Goal: Communication & Community: Answer question/provide support

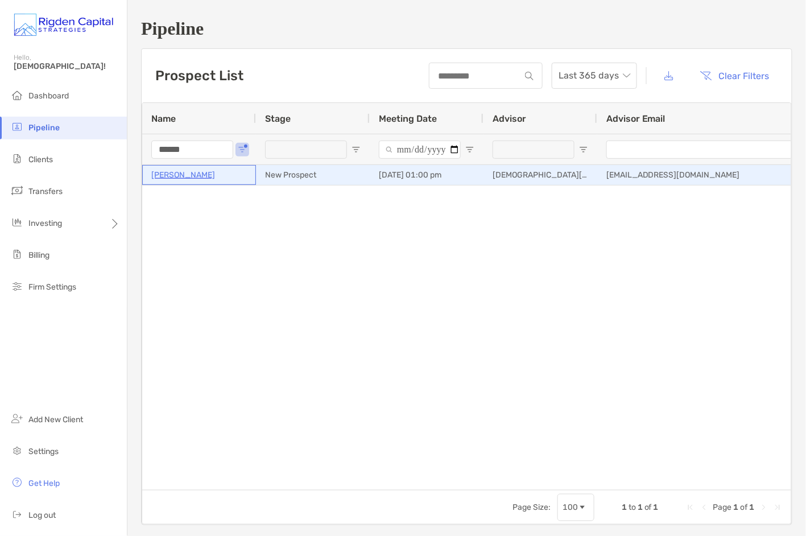
click at [179, 175] on p "Naveen Akarapu" at bounding box center [183, 175] width 64 height 14
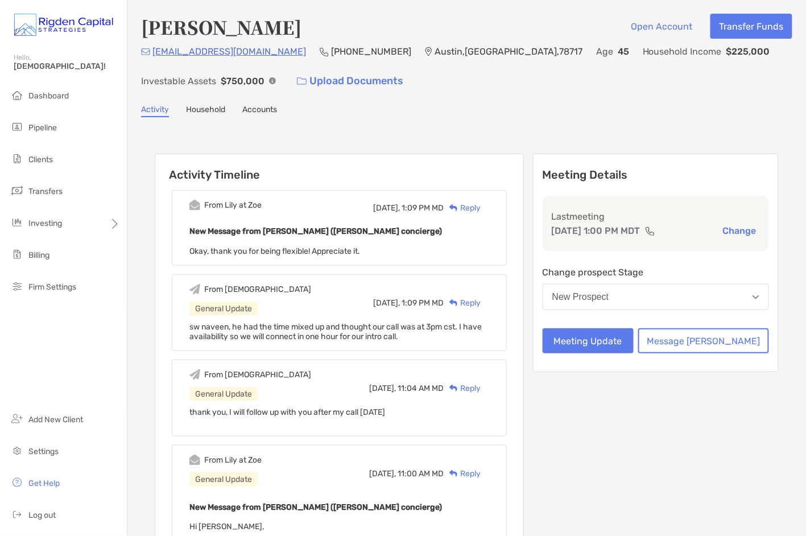
click at [481, 206] on div "Reply" at bounding box center [462, 208] width 37 height 12
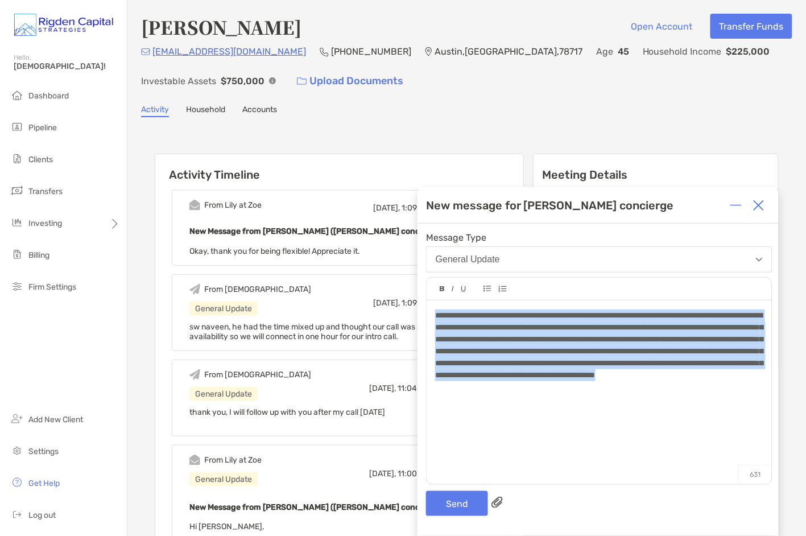
drag, startPoint x: 504, startPoint y: 401, endPoint x: 436, endPoint y: 320, distance: 105.4
click at [436, 320] on div "**********" at bounding box center [599, 345] width 328 height 72
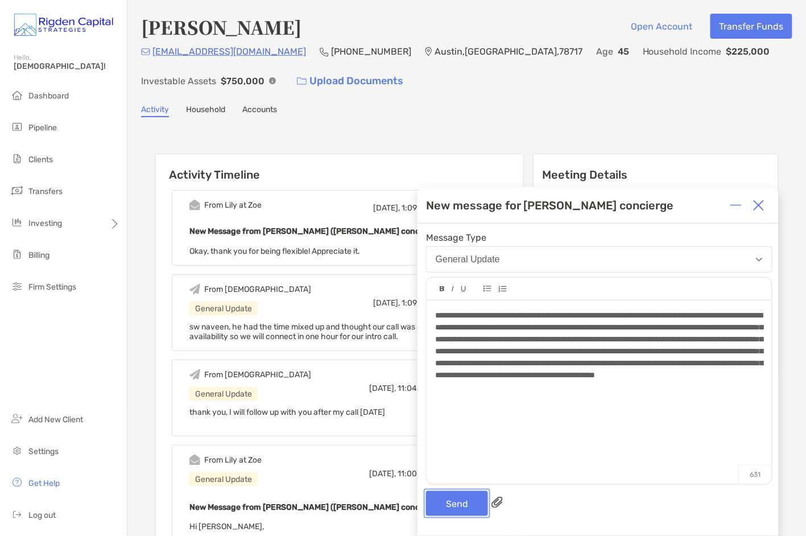
click at [470, 502] on button "Send" at bounding box center [457, 503] width 62 height 25
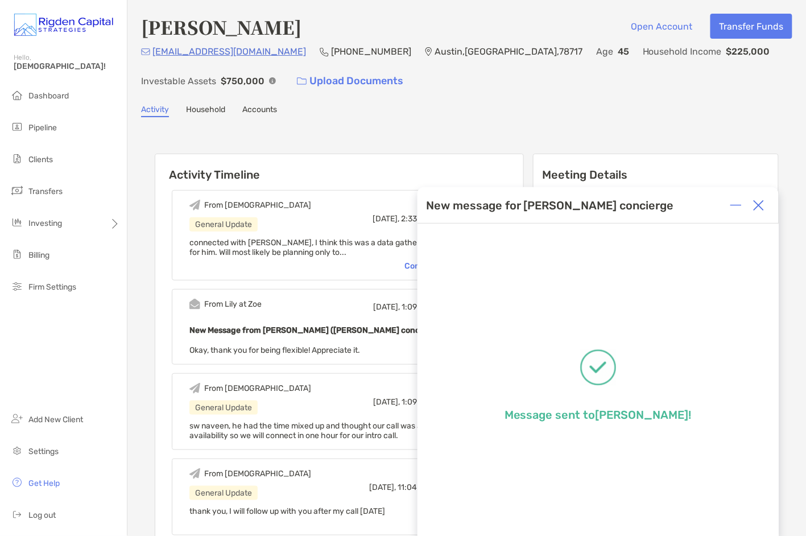
drag, startPoint x: 759, startPoint y: 208, endPoint x: 701, endPoint y: 180, distance: 64.1
click at [759, 207] on img at bounding box center [758, 205] width 11 height 11
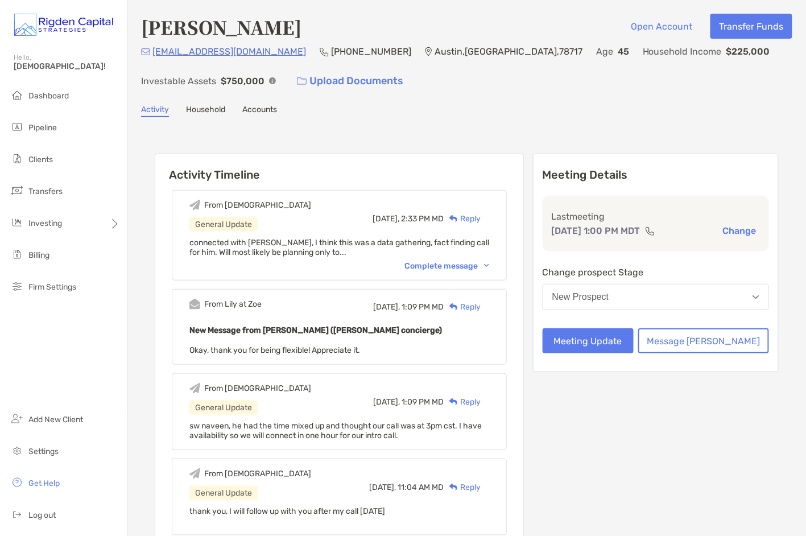
click at [449, 98] on div "Naveen Akarapu Open Account Transfer Funds nakarapu@gmail.com (954) 591-2201 Au…" at bounding box center [466, 491] width 679 height 983
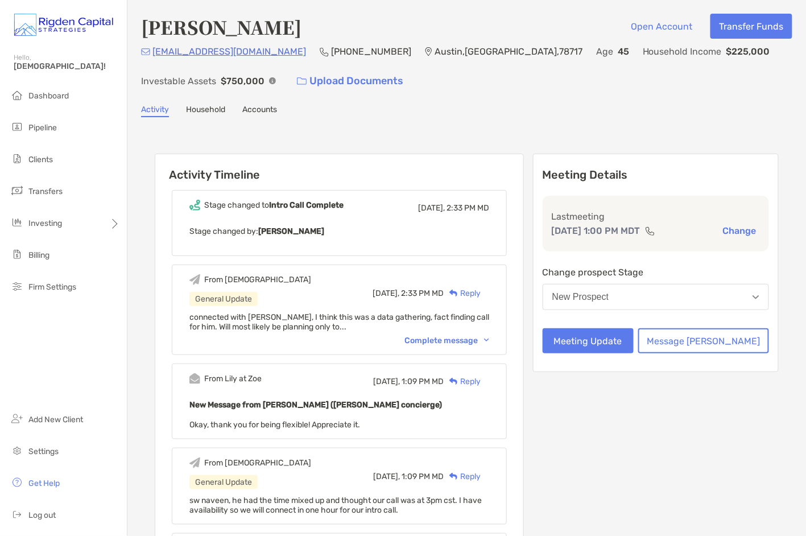
click at [433, 340] on div "Complete message" at bounding box center [446, 341] width 85 height 10
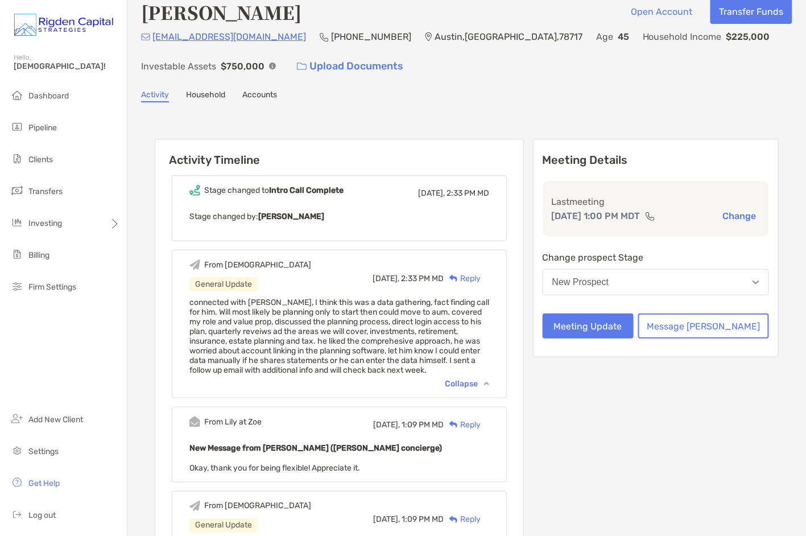
scroll to position [17, 0]
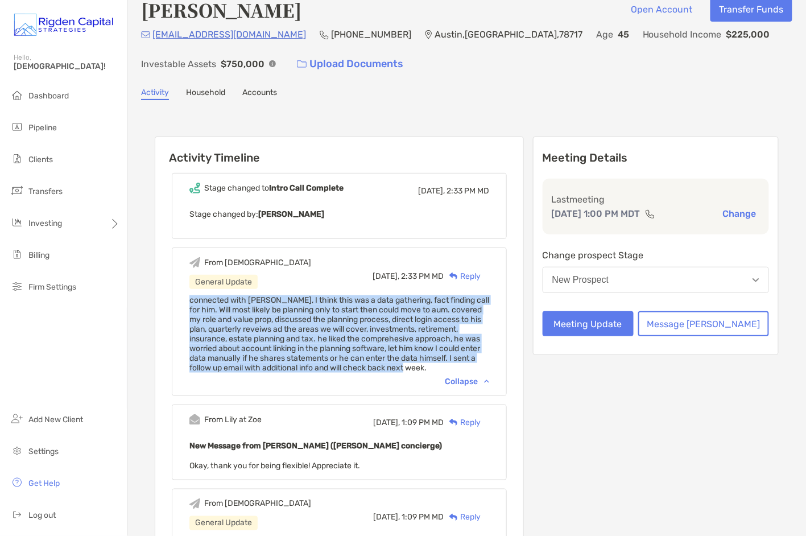
drag, startPoint x: 213, startPoint y: 300, endPoint x: 530, endPoint y: 365, distance: 323.0
copy span "connected with Naveen, I think this was a data gathering, fact finding call for…"
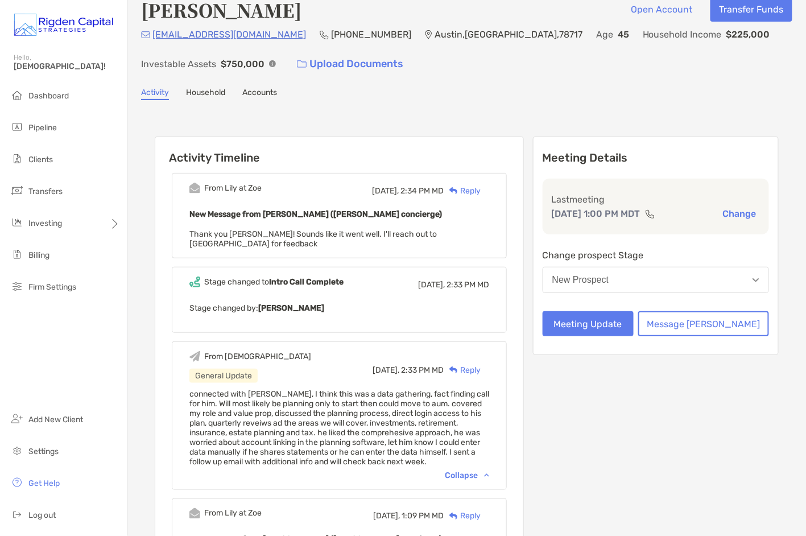
click at [362, 426] on span "connected with Naveen, I think this was a data gathering, fact finding call for…" at bounding box center [339, 427] width 300 height 77
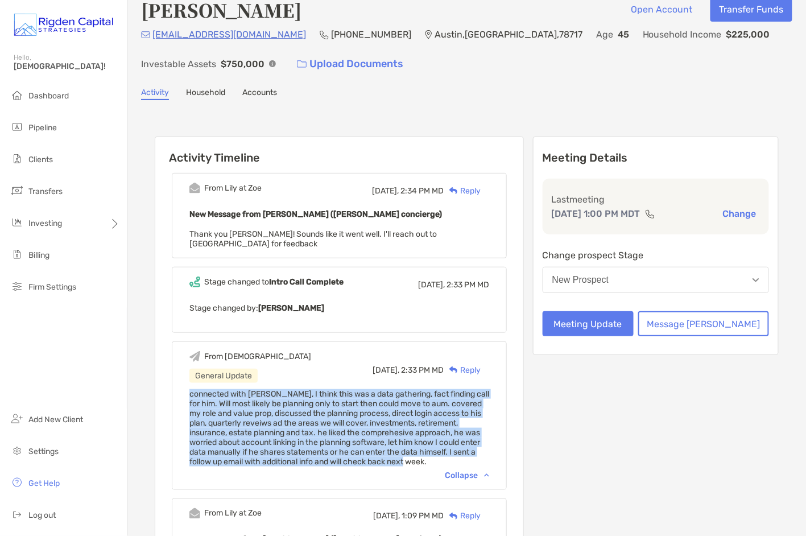
drag, startPoint x: 481, startPoint y: 461, endPoint x: 206, endPoint y: 395, distance: 282.7
click at [206, 395] on div "From Christian General Update Today, 2:33 PM MD Reply connected with Naveen, I …" at bounding box center [339, 415] width 335 height 148
copy span "connected with Naveen, I think this was a data gathering, fact finding call for…"
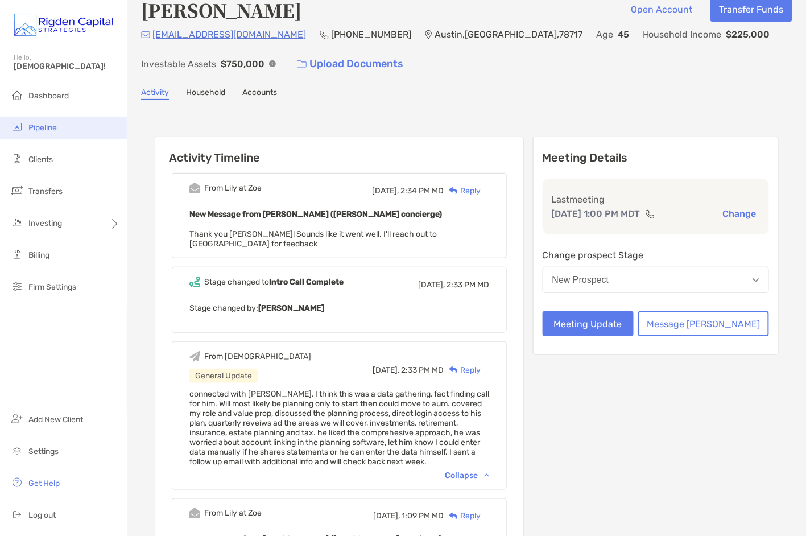
click at [41, 129] on span "Pipeline" at bounding box center [42, 128] width 28 height 10
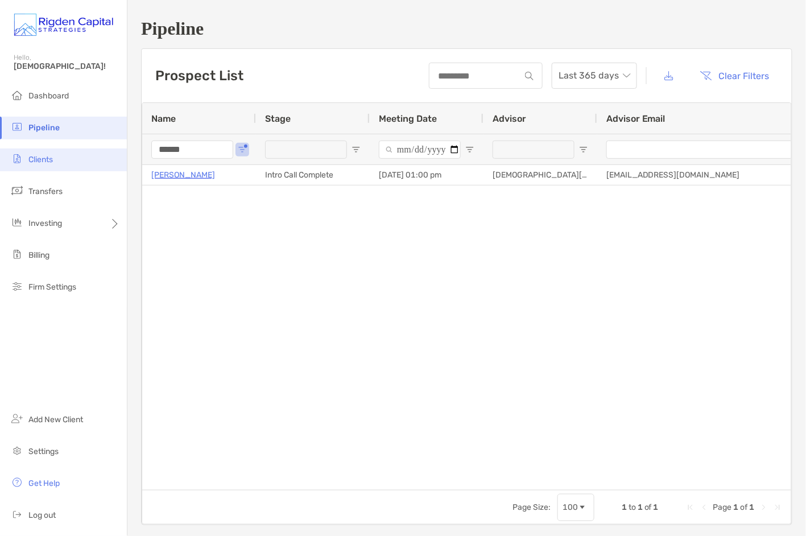
drag, startPoint x: 174, startPoint y: 149, endPoint x: 125, endPoint y: 149, distance: 48.9
click at [125, 149] on div "Pipeline Hello, Christian! Dashboard Pipeline Clients Transfers Investing Billi…" at bounding box center [403, 268] width 806 height 536
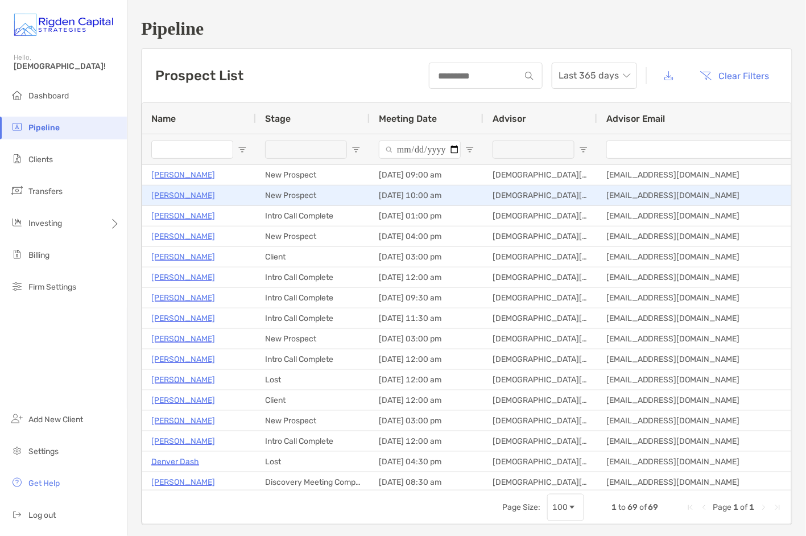
click at [178, 195] on p "[PERSON_NAME]" at bounding box center [183, 195] width 64 height 14
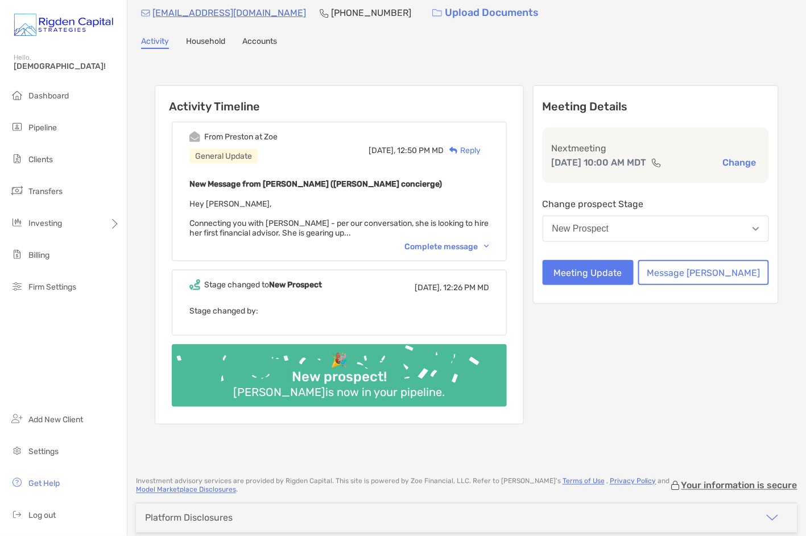
scroll to position [47, 0]
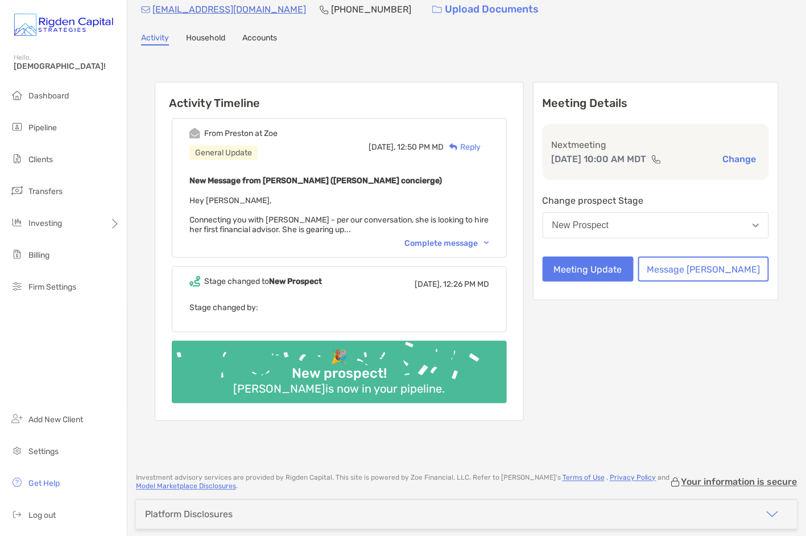
click at [448, 241] on div "Complete message" at bounding box center [446, 243] width 85 height 10
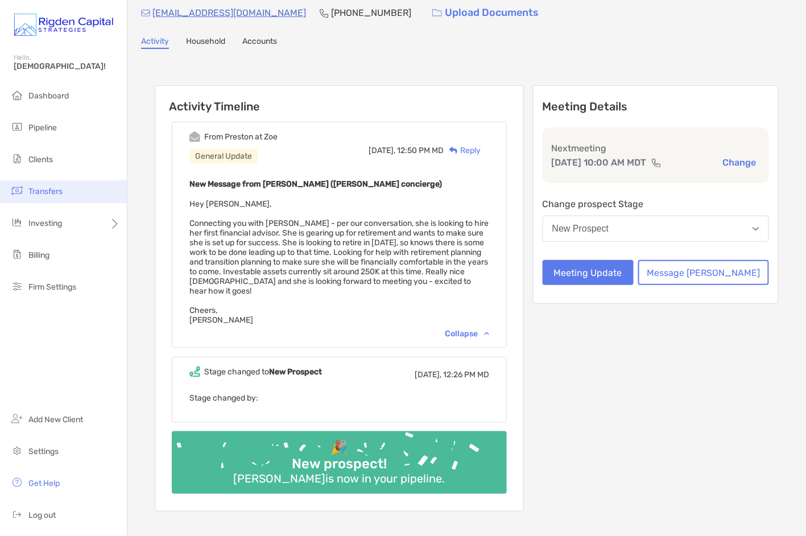
scroll to position [0, 0]
